Goal: Transaction & Acquisition: Obtain resource

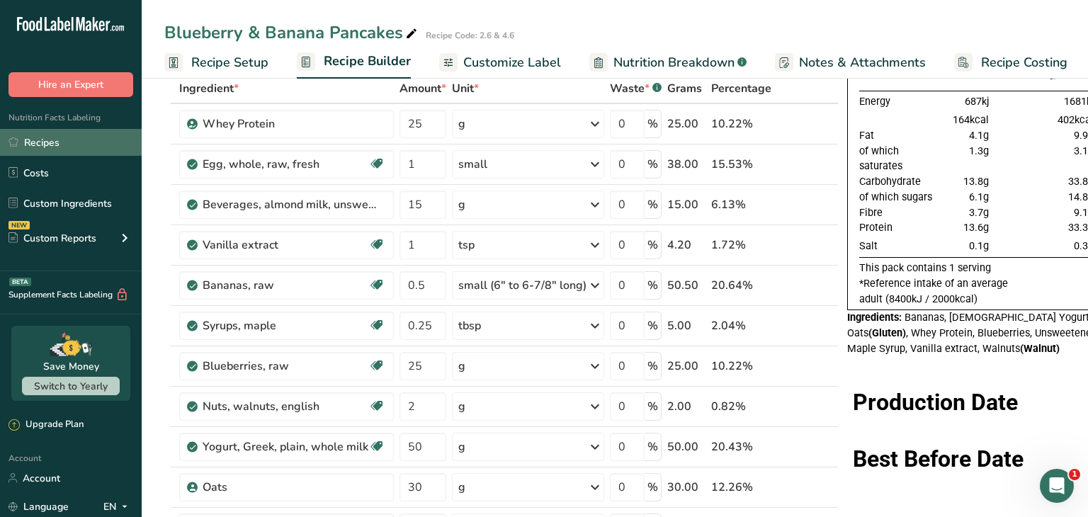
click at [39, 145] on link "Recipes" at bounding box center [71, 142] width 142 height 27
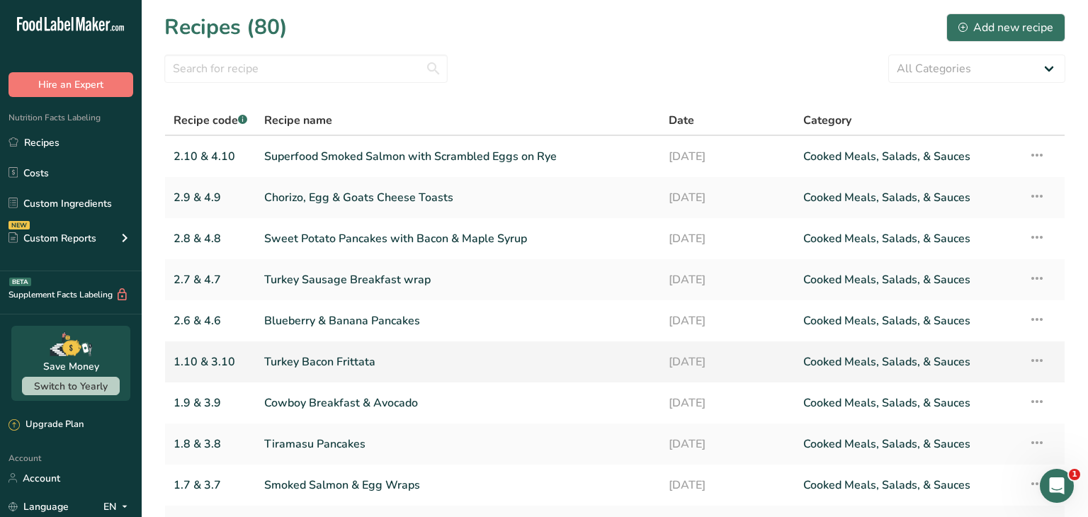
click at [410, 359] on link "Turkey Bacon Frittata" at bounding box center [457, 362] width 387 height 30
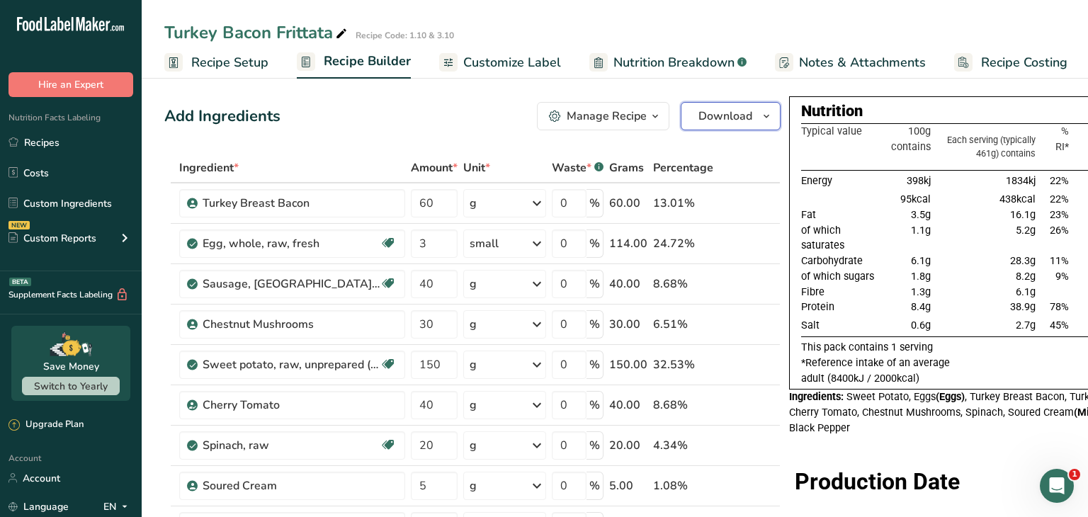
click at [763, 120] on icon "button" at bounding box center [766, 117] width 11 height 18
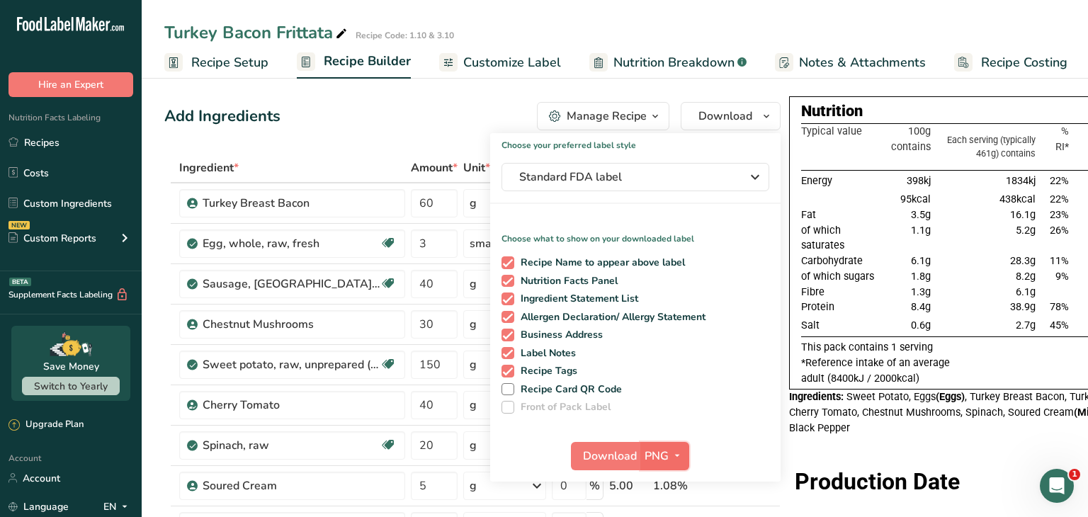
click at [659, 455] on span "PNG" at bounding box center [657, 456] width 24 height 17
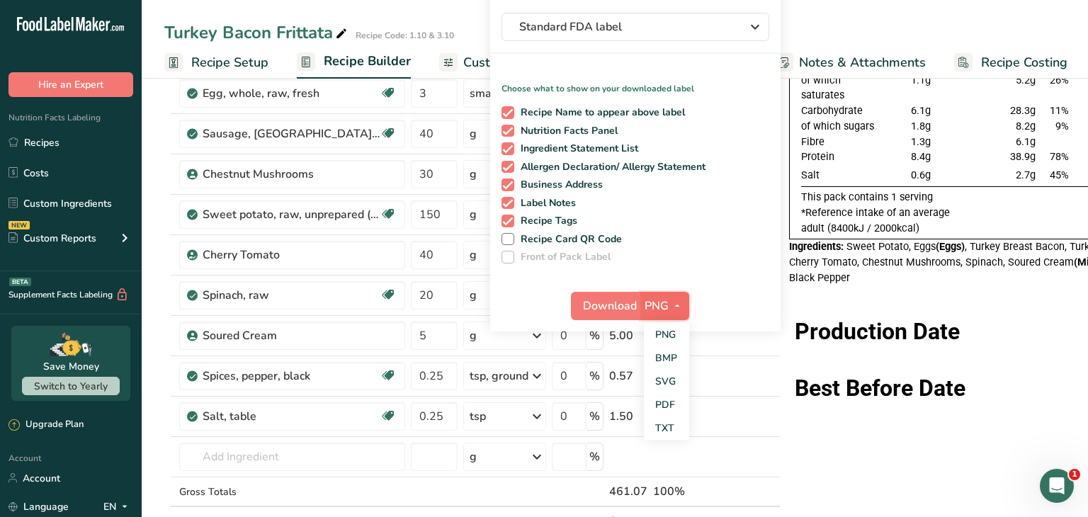
scroll to position [151, 0]
click at [670, 404] on link "PDF" at bounding box center [666, 403] width 45 height 23
click at [608, 301] on span "Download" at bounding box center [611, 305] width 54 height 17
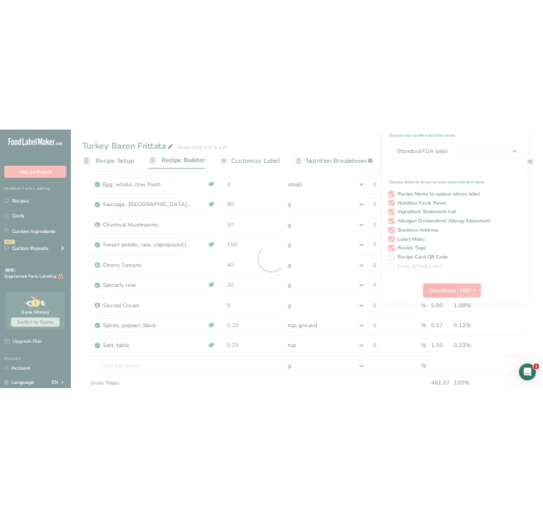
scroll to position [0, 0]
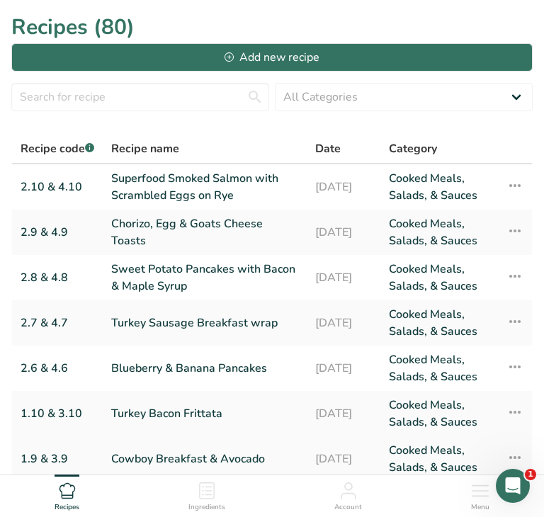
click at [238, 460] on link "Cowboy Breakfast & Avocado" at bounding box center [204, 459] width 187 height 34
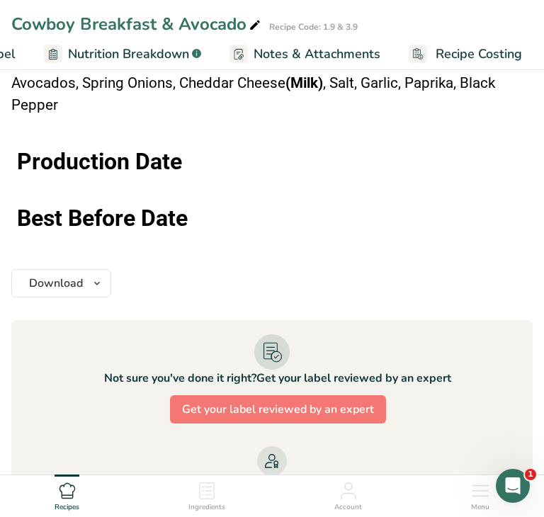
scroll to position [1238, 0]
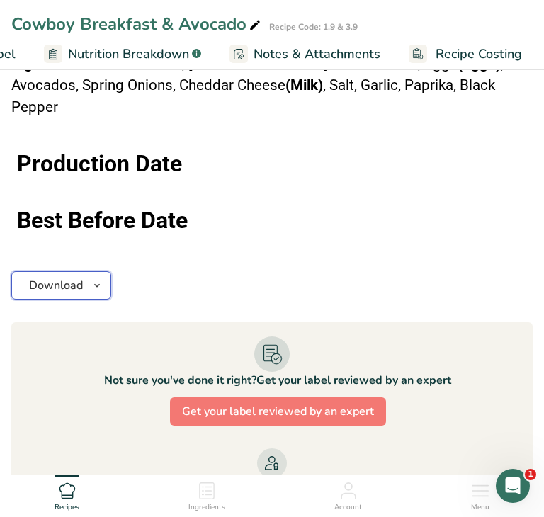
click at [104, 277] on span "button" at bounding box center [97, 285] width 17 height 17
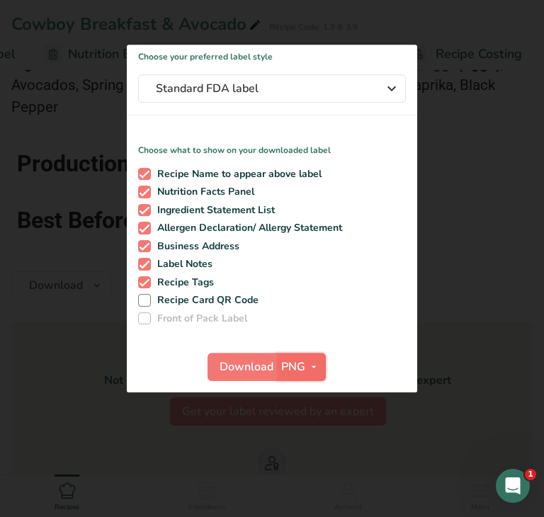
click at [315, 363] on icon "button" at bounding box center [313, 367] width 11 height 18
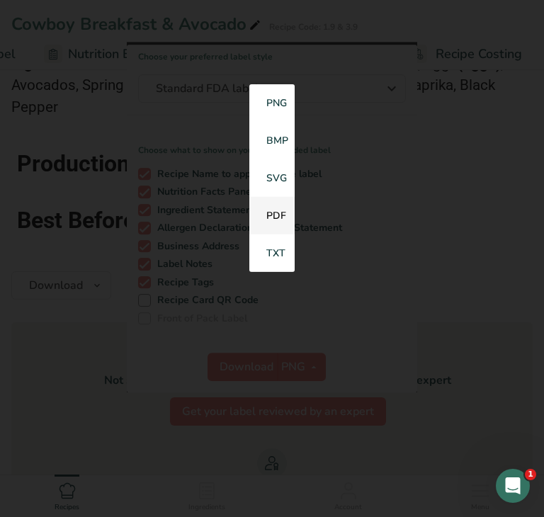
click at [271, 220] on link "PDF" at bounding box center [271, 216] width 45 height 38
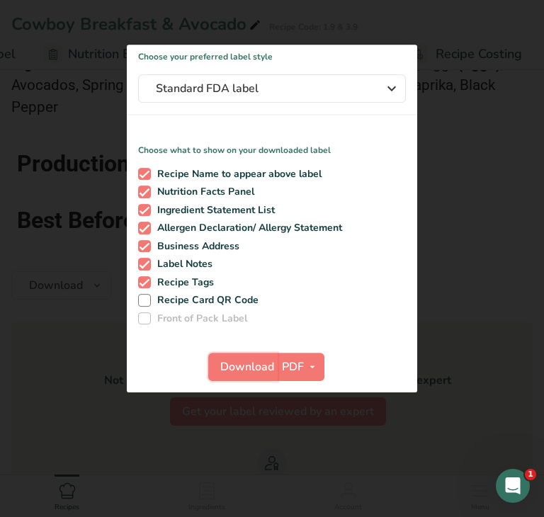
click at [245, 364] on span "Download" at bounding box center [247, 366] width 54 height 17
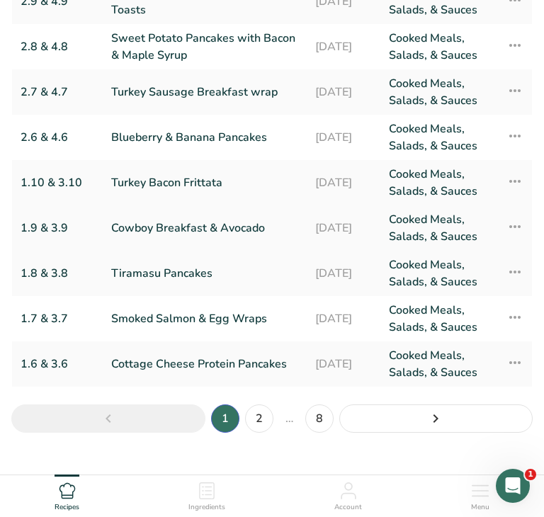
scroll to position [256, 0]
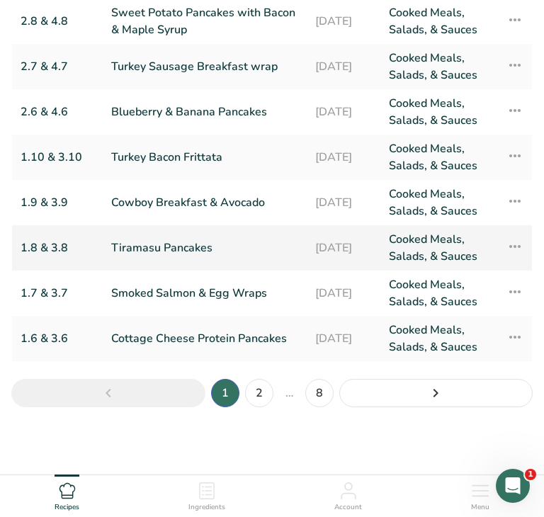
click at [198, 251] on link "Tiramasu Pancakes" at bounding box center [204, 248] width 187 height 34
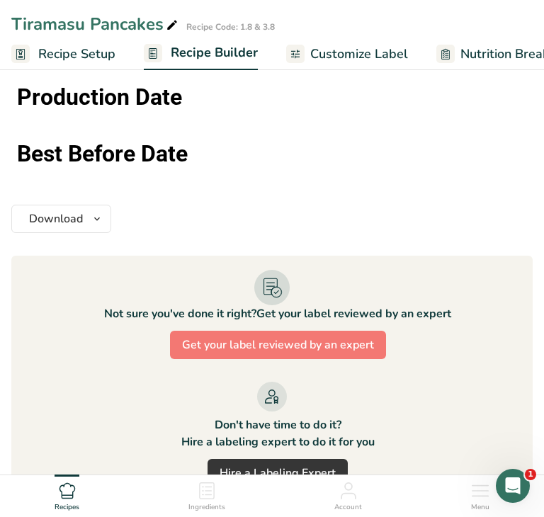
scroll to position [1210, 0]
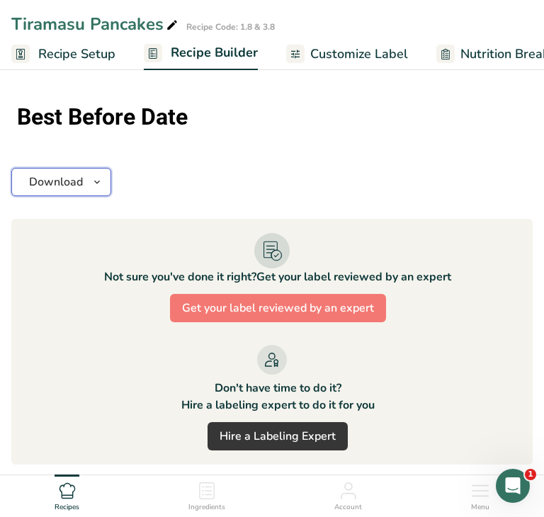
click at [101, 177] on icon "button" at bounding box center [96, 183] width 11 height 18
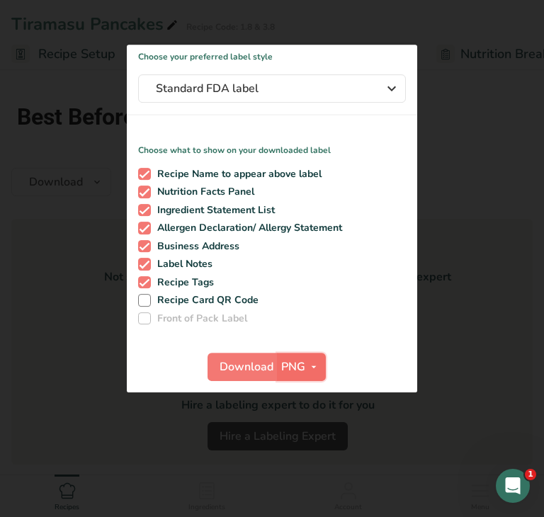
click at [308, 366] on icon "button" at bounding box center [313, 367] width 11 height 18
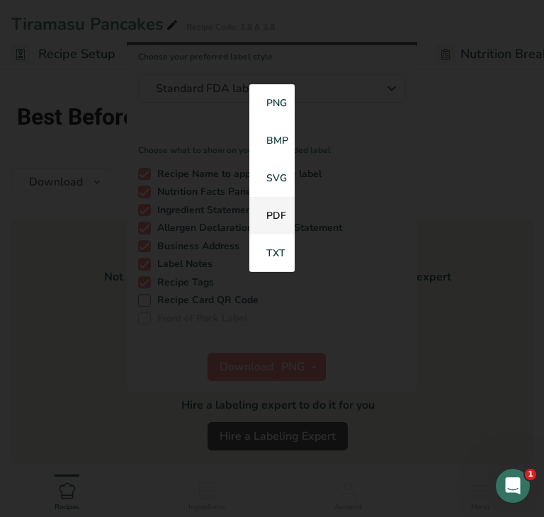
click at [280, 210] on link "PDF" at bounding box center [271, 216] width 45 height 38
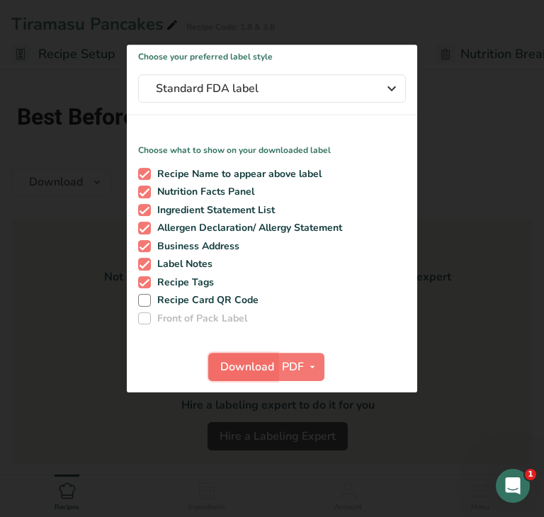
click at [236, 362] on span "Download" at bounding box center [247, 366] width 54 height 17
click at [40, 273] on div at bounding box center [272, 258] width 544 height 517
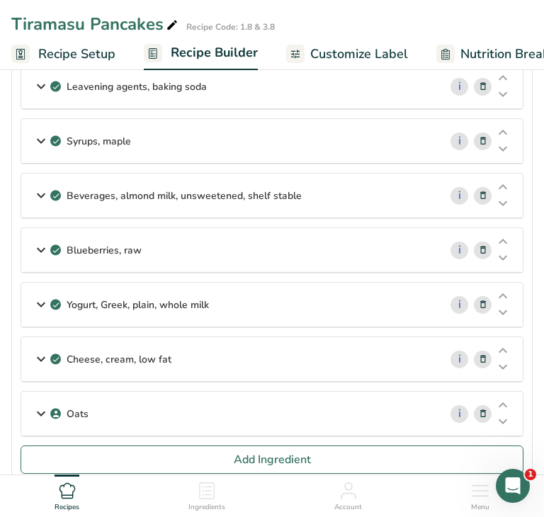
scroll to position [0, 0]
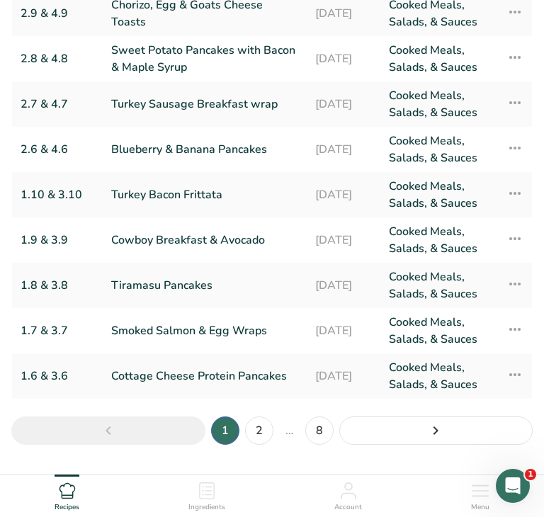
scroll to position [231, 0]
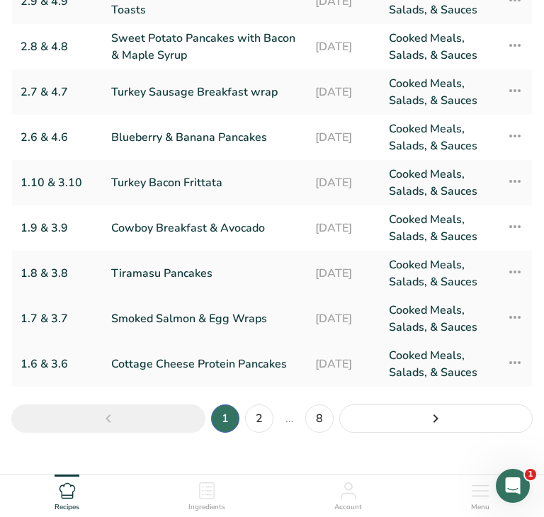
click at [178, 321] on link "Smoked Salmon & Egg Wraps" at bounding box center [204, 319] width 187 height 34
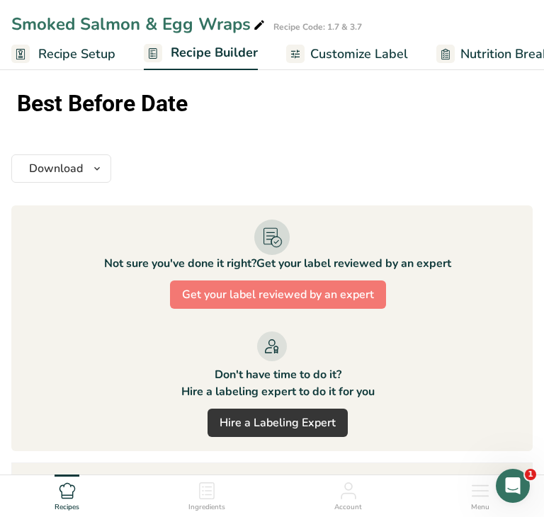
scroll to position [1219, 0]
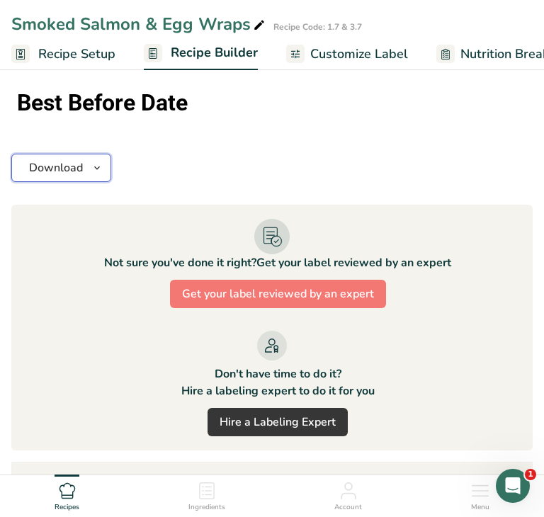
click at [100, 166] on icon "button" at bounding box center [96, 168] width 11 height 18
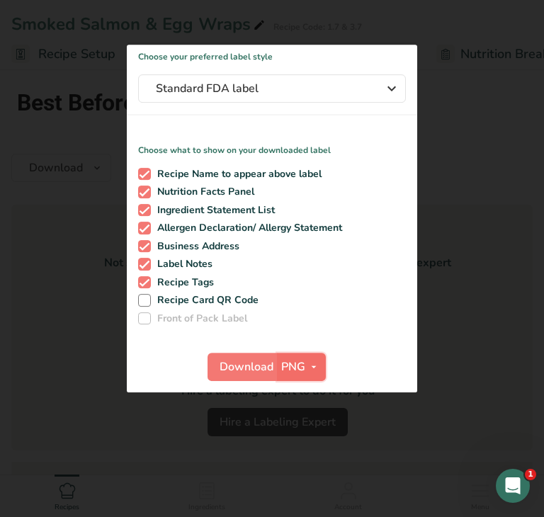
click at [305, 365] on span "button" at bounding box center [313, 366] width 17 height 17
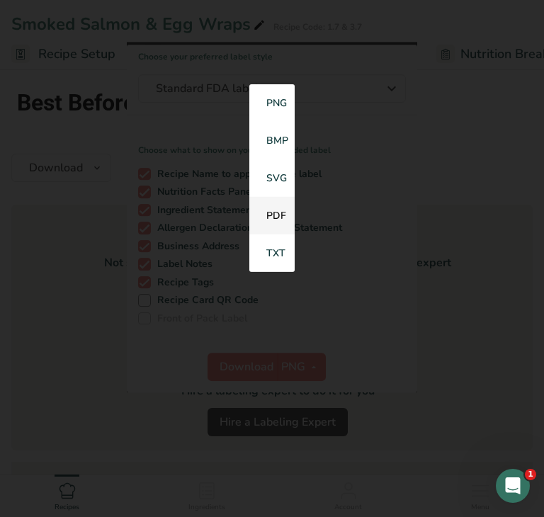
click at [271, 214] on link "PDF" at bounding box center [271, 216] width 45 height 38
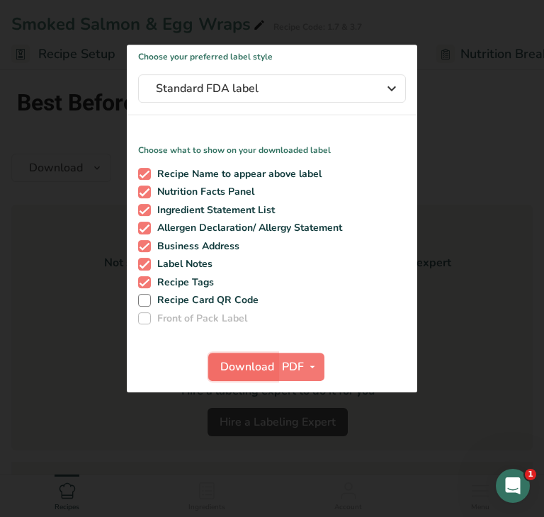
click at [258, 366] on span "Download" at bounding box center [247, 366] width 54 height 17
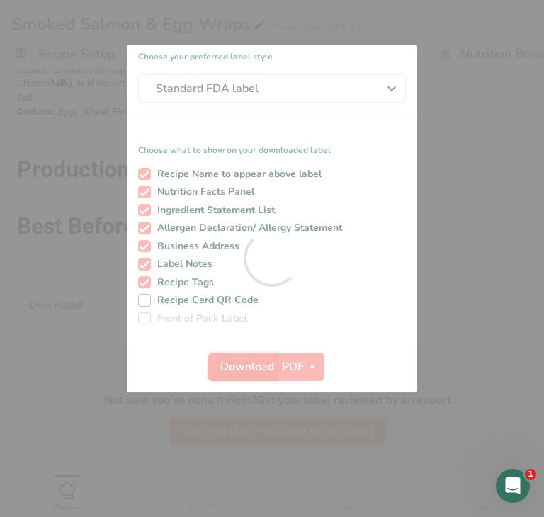
scroll to position [0, 0]
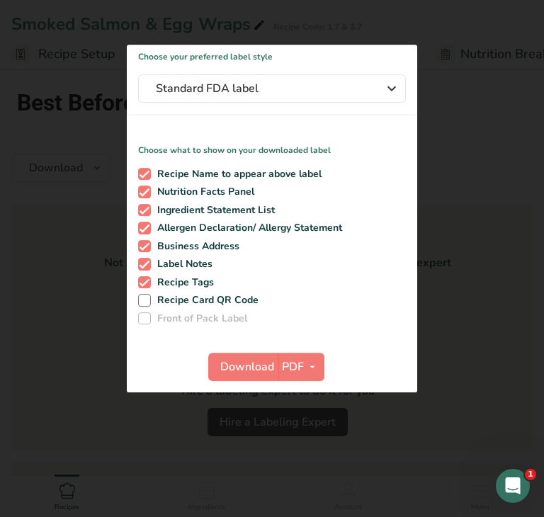
click at [41, 329] on div at bounding box center [272, 258] width 544 height 517
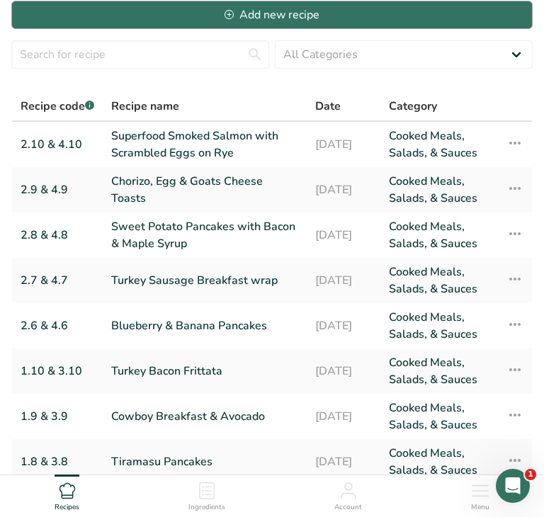
scroll to position [256, 0]
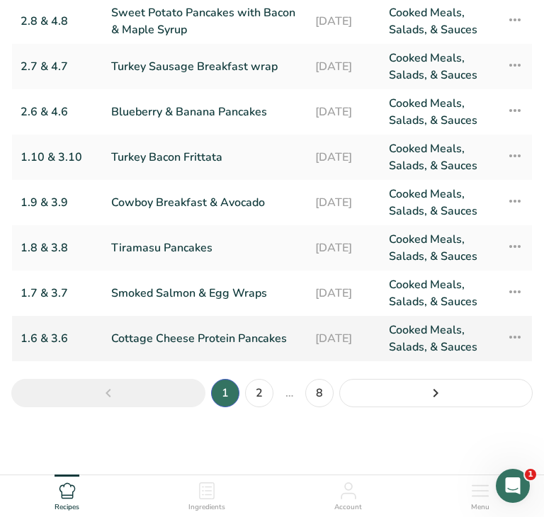
click at [207, 338] on link "Cottage Cheese Protein Pancakes" at bounding box center [204, 339] width 187 height 34
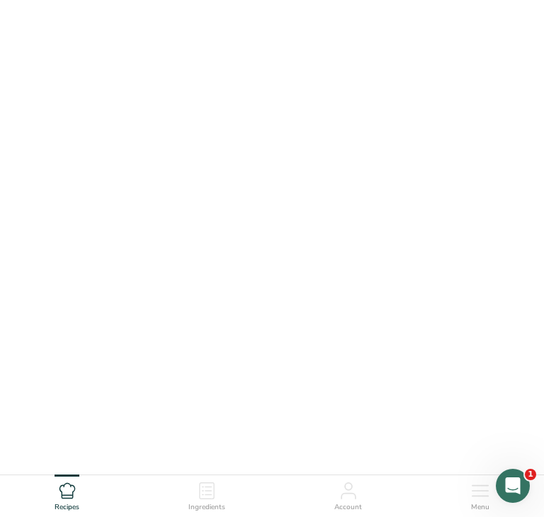
click at [207, 338] on link "Cottage Cheese Protein Pancakes" at bounding box center [204, 339] width 187 height 34
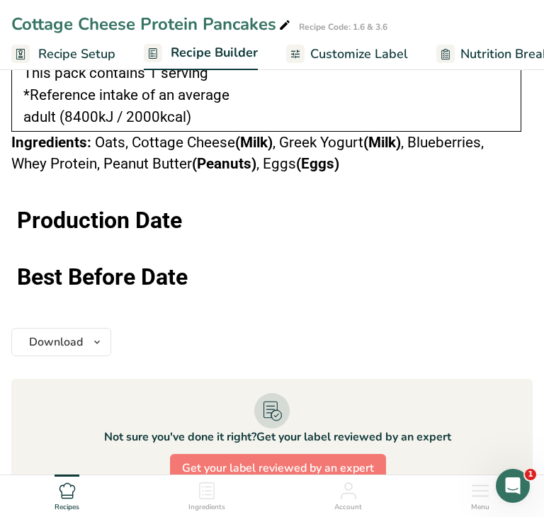
scroll to position [1014, 0]
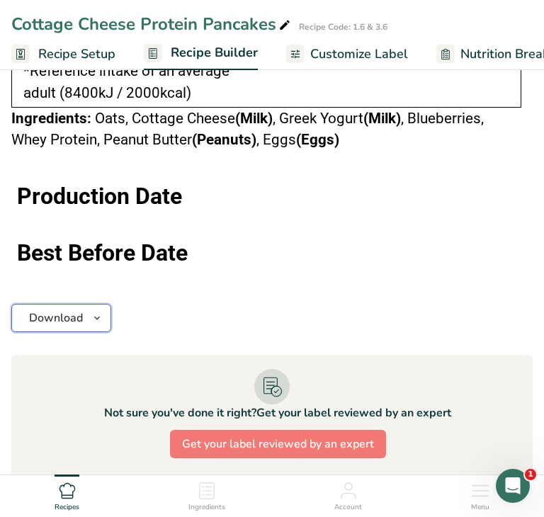
click at [97, 317] on icon "button" at bounding box center [96, 319] width 11 height 18
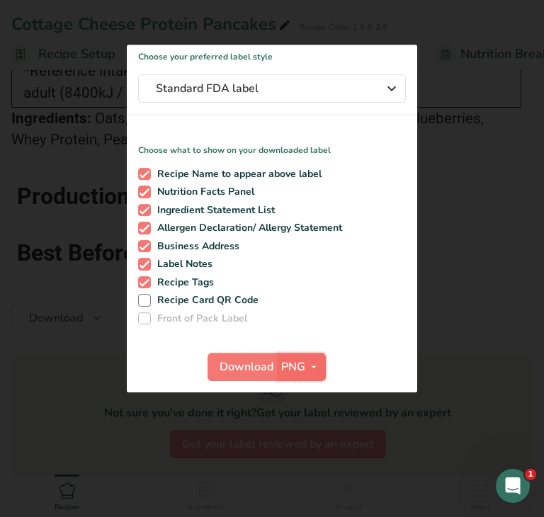
click at [302, 366] on span "PNG" at bounding box center [293, 366] width 24 height 17
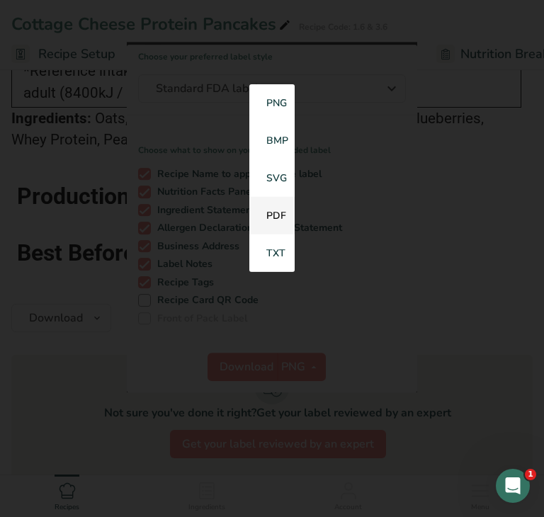
click at [282, 220] on link "PDF" at bounding box center [271, 216] width 45 height 38
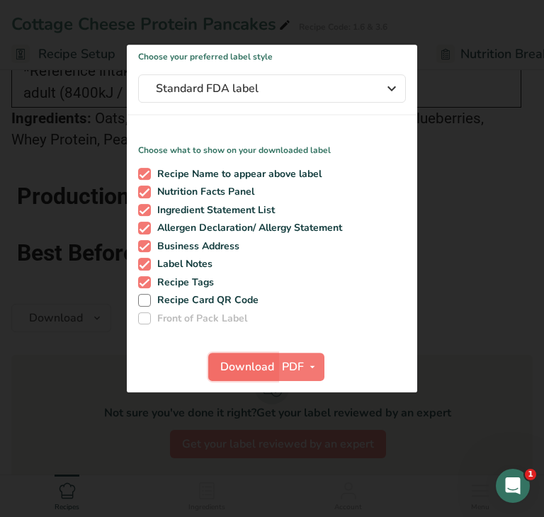
click at [234, 364] on span "Download" at bounding box center [247, 366] width 54 height 17
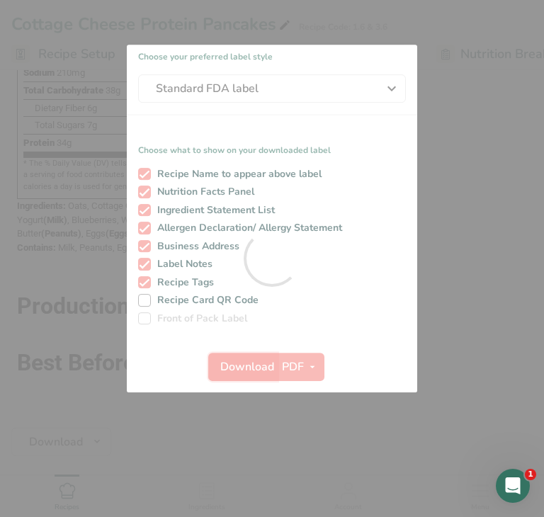
scroll to position [0, 0]
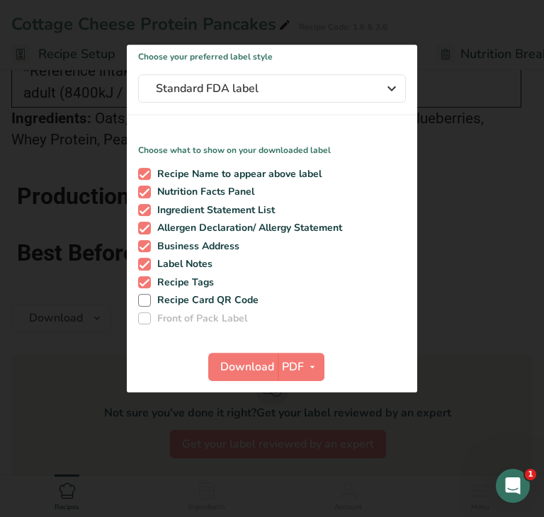
click at [55, 296] on div at bounding box center [272, 258] width 544 height 517
